Goal: Navigation & Orientation: Find specific page/section

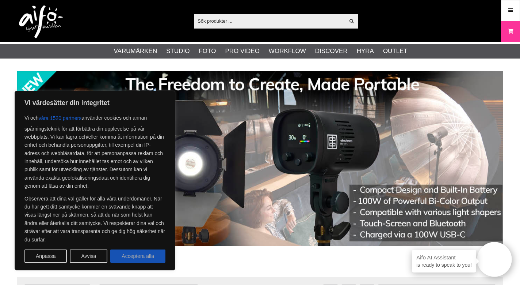
click at [141, 254] on button "Acceptera alla" at bounding box center [137, 255] width 55 height 13
checkbox input "true"
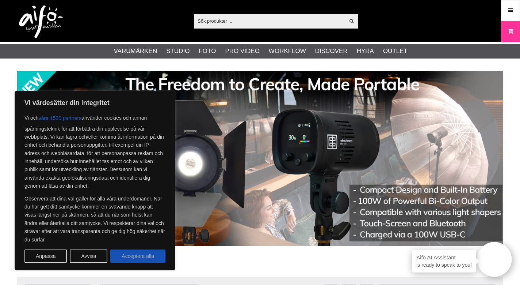
checkbox input "true"
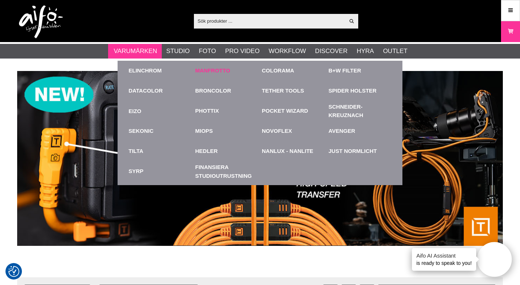
click at [210, 70] on link "Manfrotto" at bounding box center [213, 71] width 35 height 8
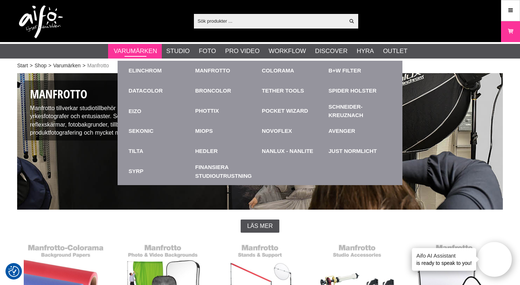
click at [147, 54] on link "Varumärken" at bounding box center [135, 51] width 43 height 10
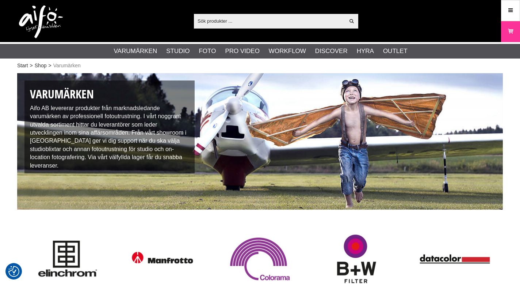
click at [147, 54] on link "Varumärken" at bounding box center [135, 51] width 43 height 10
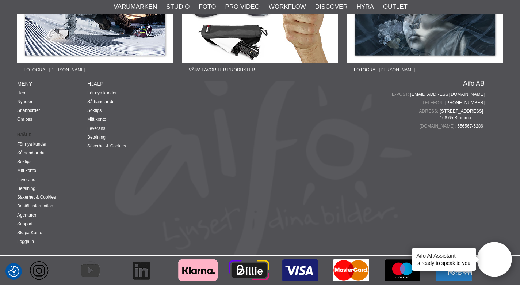
scroll to position [928, 0]
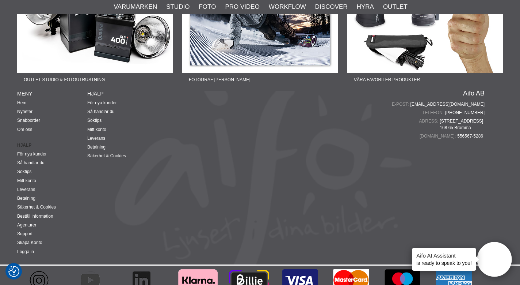
scroll to position [1832, 0]
